Goal: Find specific page/section: Find specific page/section

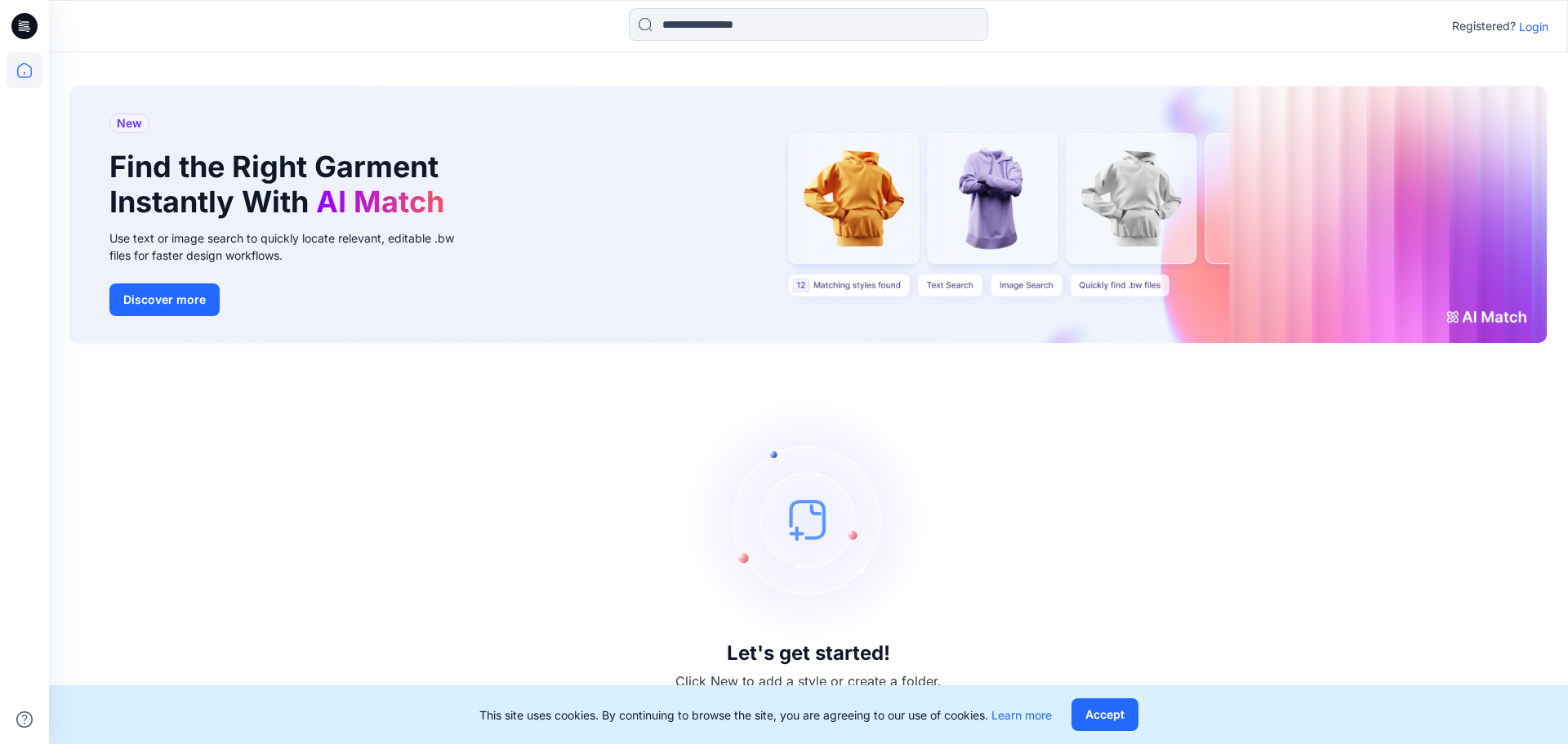
click at [1525, 27] on p "Login" at bounding box center [1533, 26] width 29 height 17
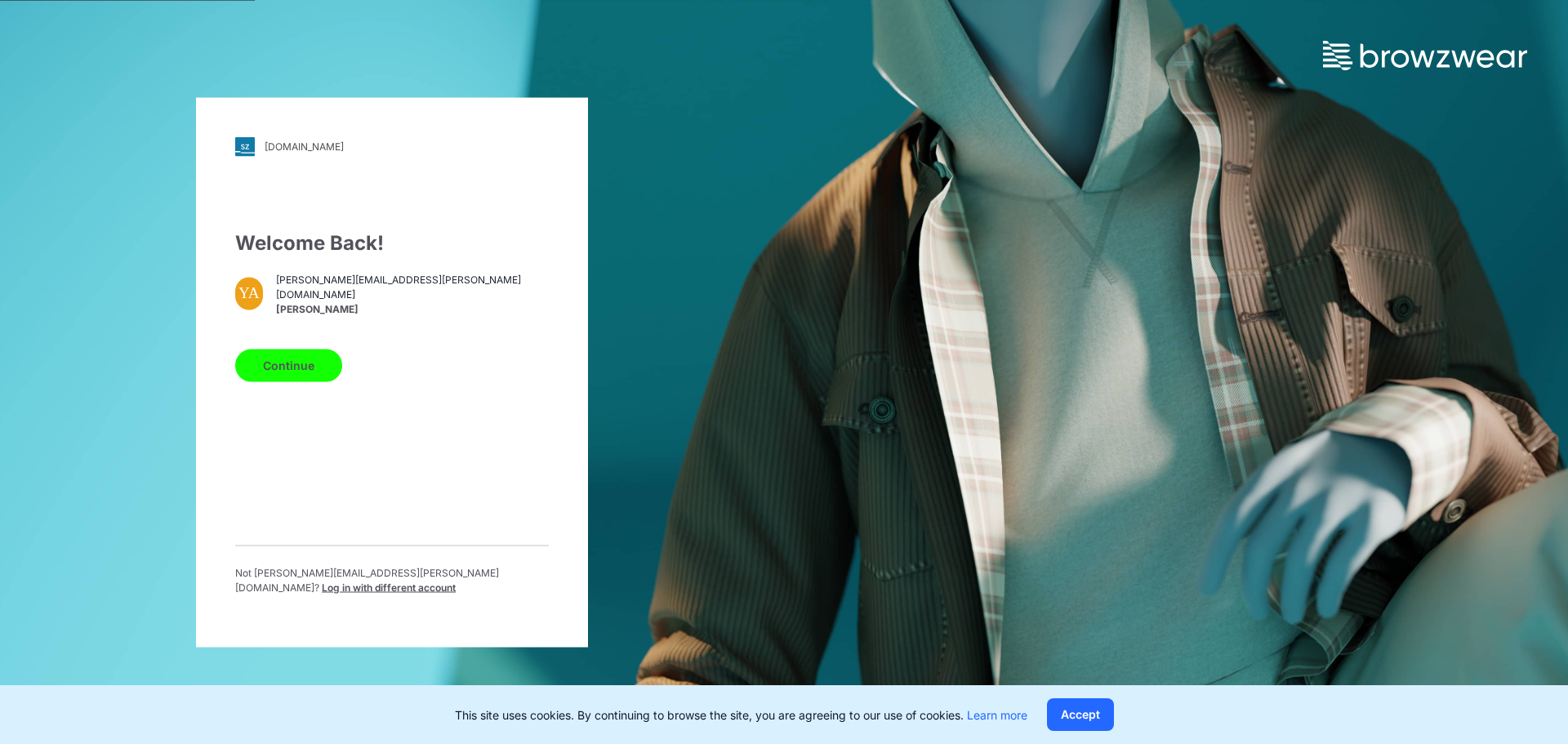
click at [307, 362] on button "Continue" at bounding box center [289, 365] width 107 height 33
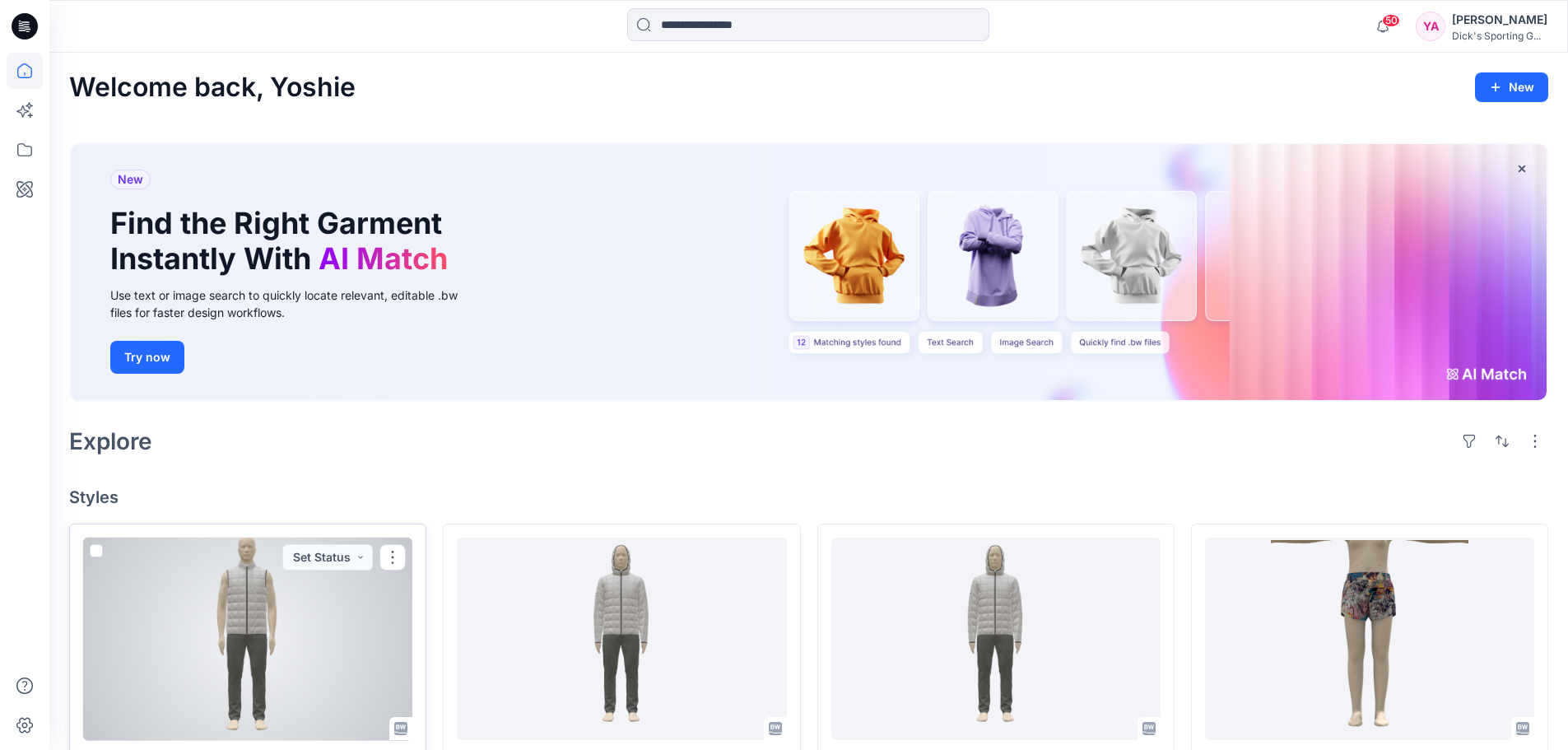
click at [376, 636] on div at bounding box center [247, 639] width 329 height 203
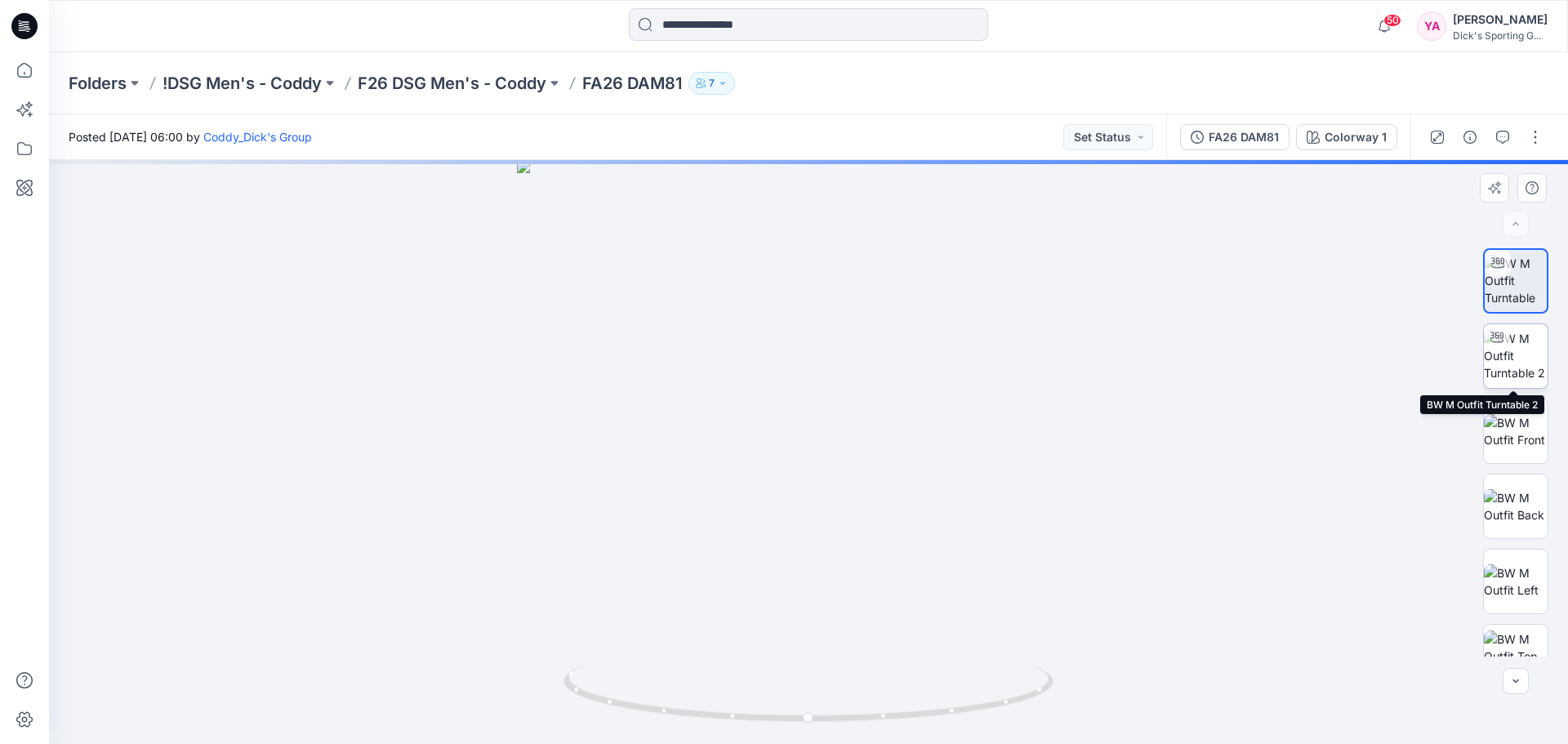
click at [1510, 367] on img at bounding box center [1515, 356] width 64 height 52
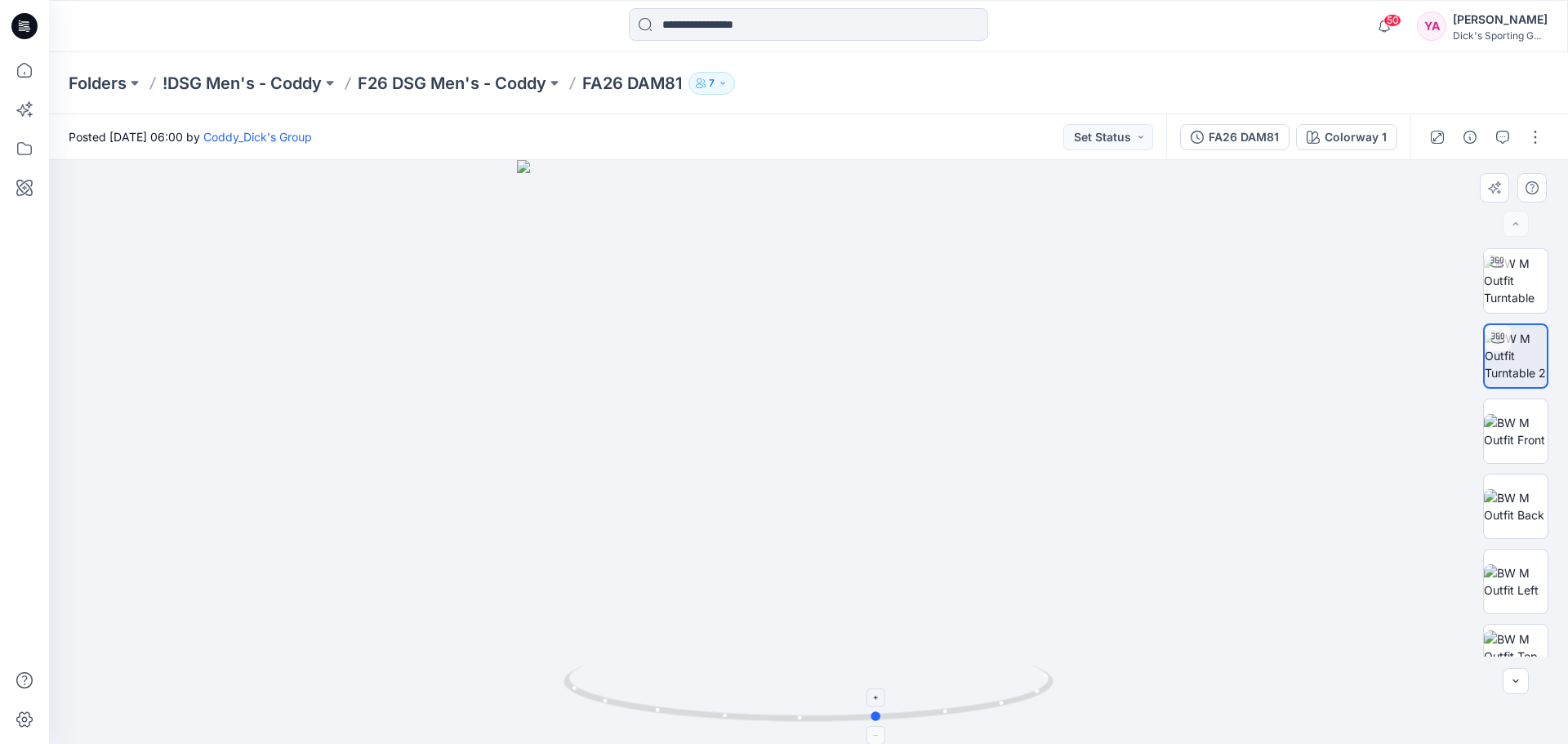
drag, startPoint x: 808, startPoint y: 722, endPoint x: 881, endPoint y: 713, distance: 73.6
click at [881, 713] on icon at bounding box center [810, 695] width 494 height 61
drag, startPoint x: 883, startPoint y: 721, endPoint x: 873, endPoint y: 674, distance: 48.1
click at [873, 674] on icon at bounding box center [810, 695] width 494 height 61
click at [1264, 135] on div "FA26 DAM81" at bounding box center [1243, 136] width 71 height 18
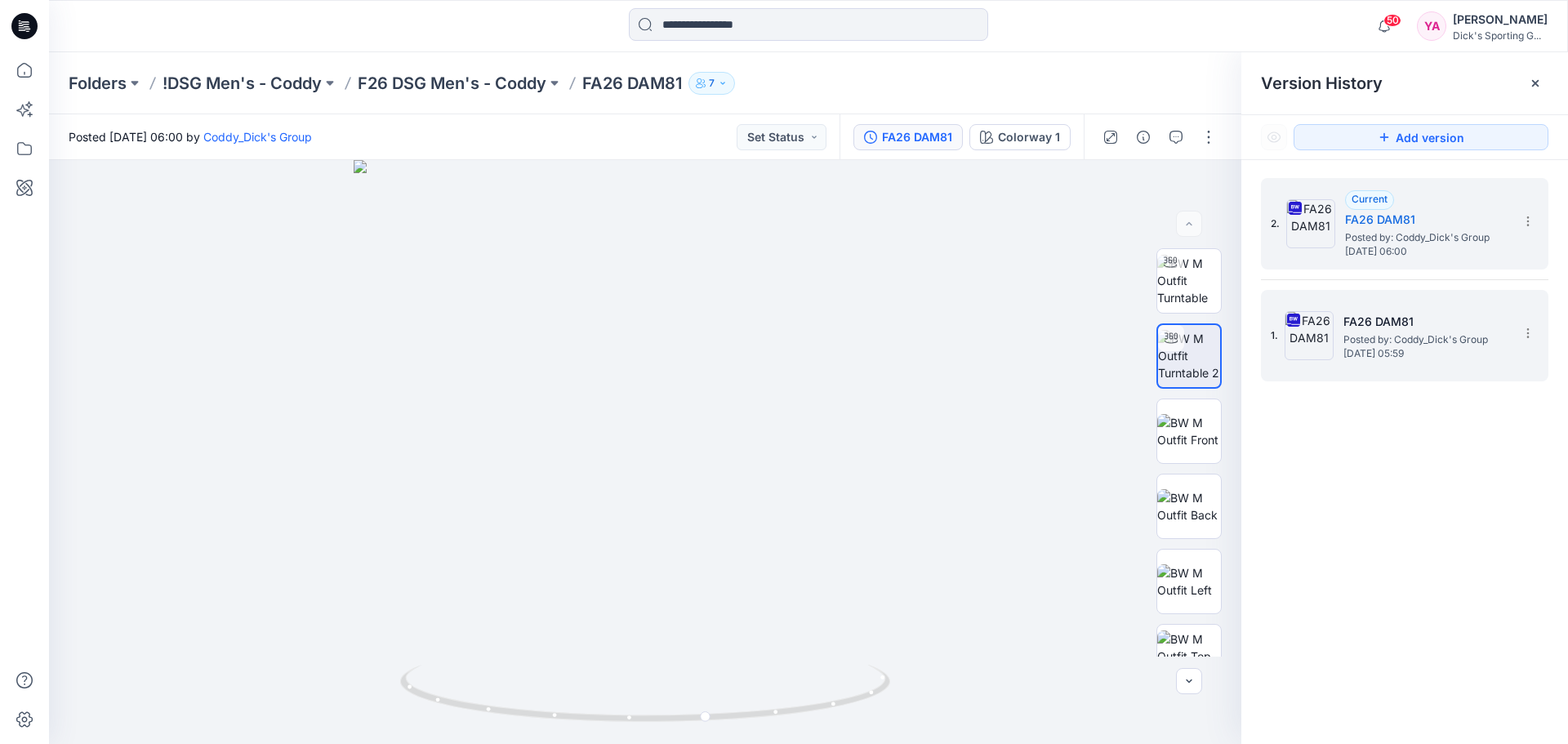
click at [1396, 343] on span "Posted by: Coddy_Dick's Group" at bounding box center [1425, 339] width 164 height 16
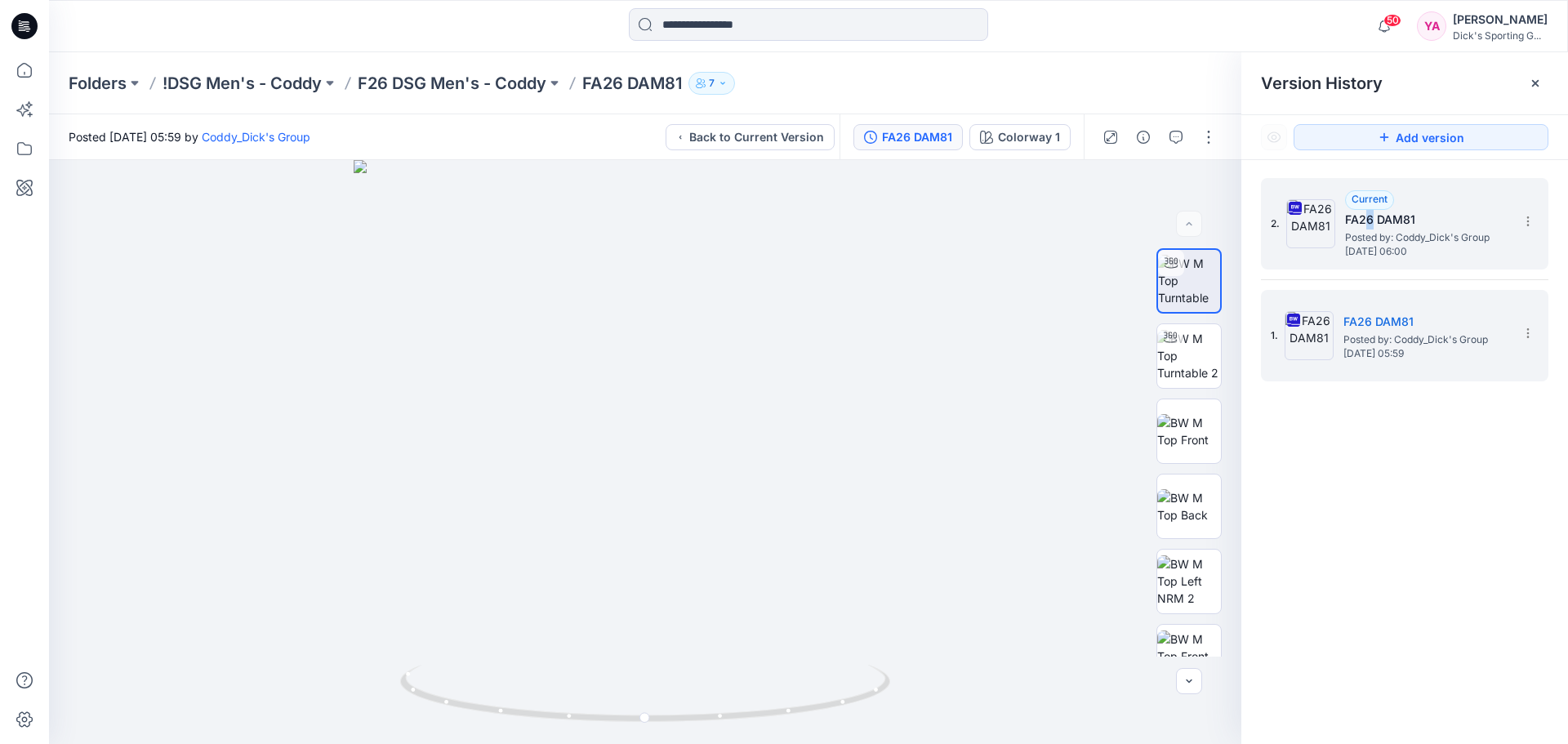
click at [1370, 229] on h5 "FA26 DAM81" at bounding box center [1427, 219] width 164 height 20
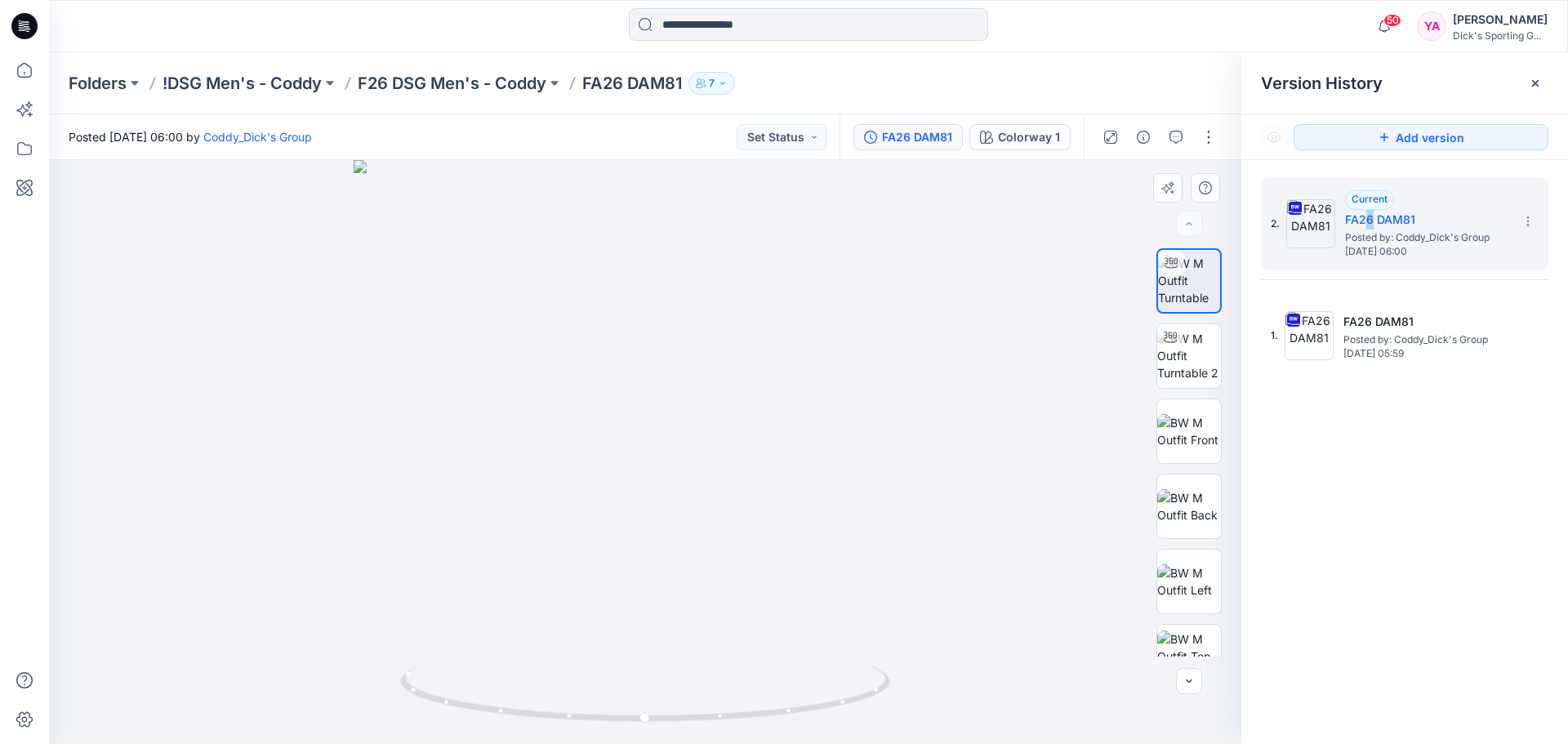
click at [844, 300] on div at bounding box center [644, 451] width 1192 height 584
